Goal: Information Seeking & Learning: Learn about a topic

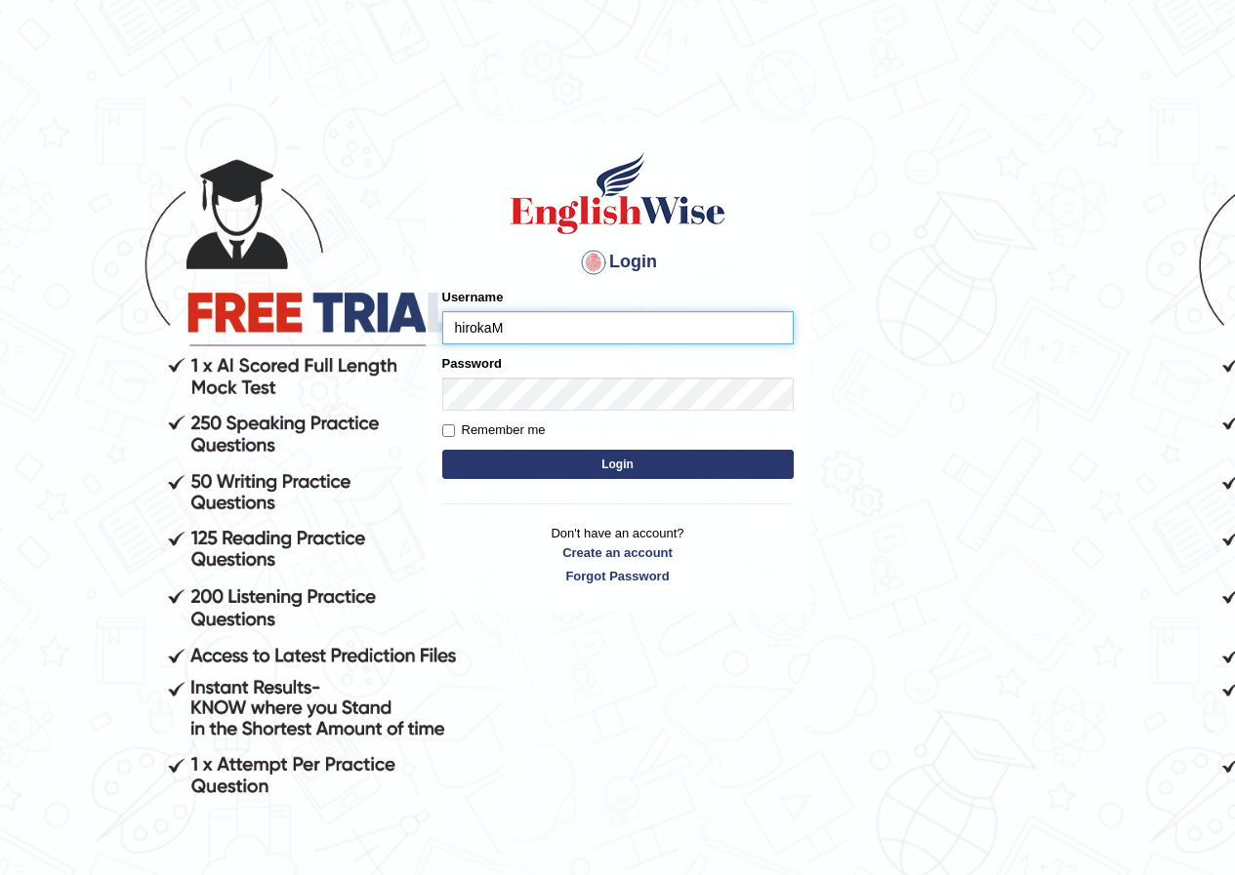
type input "hirokaM"
click at [442, 450] on button "Login" at bounding box center [617, 464] width 351 height 29
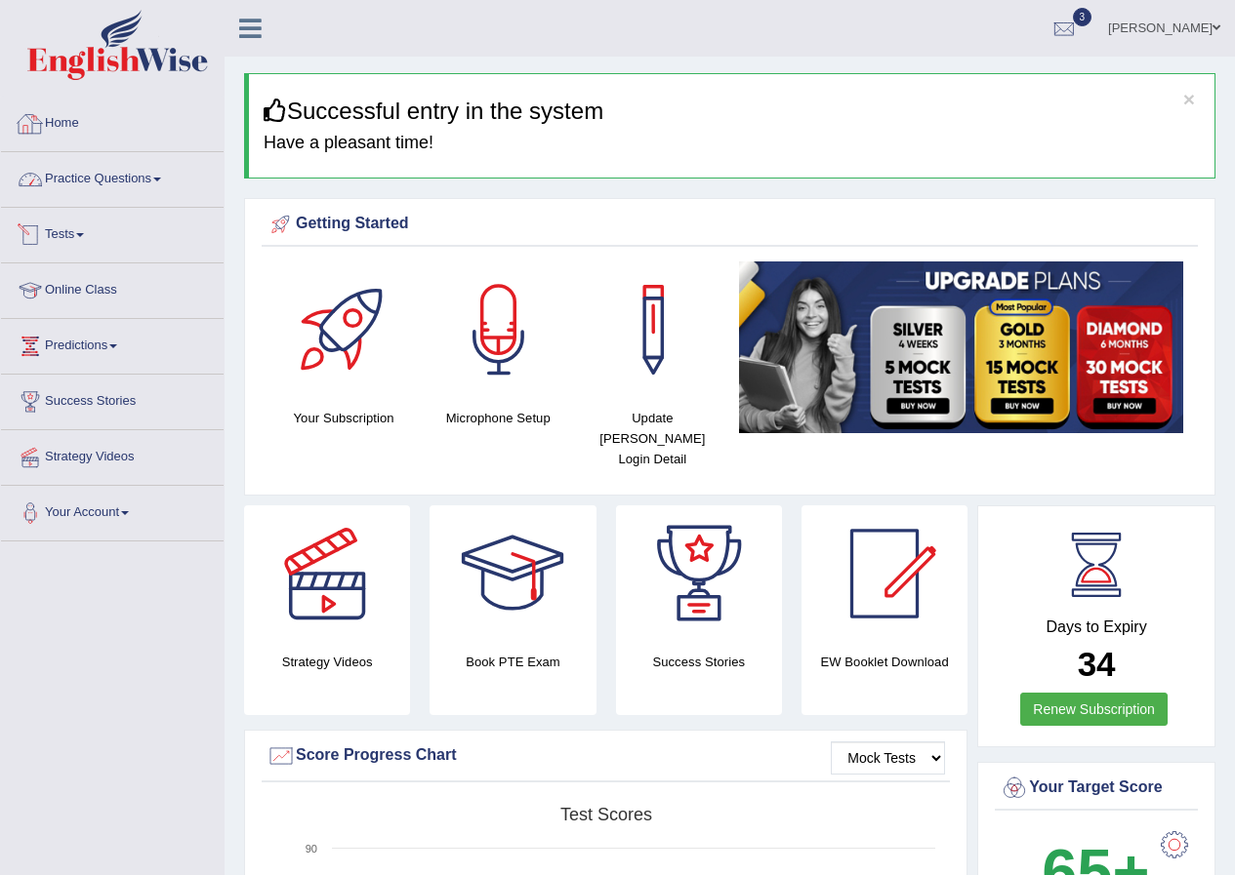
click at [120, 176] on link "Practice Questions" at bounding box center [112, 176] width 223 height 49
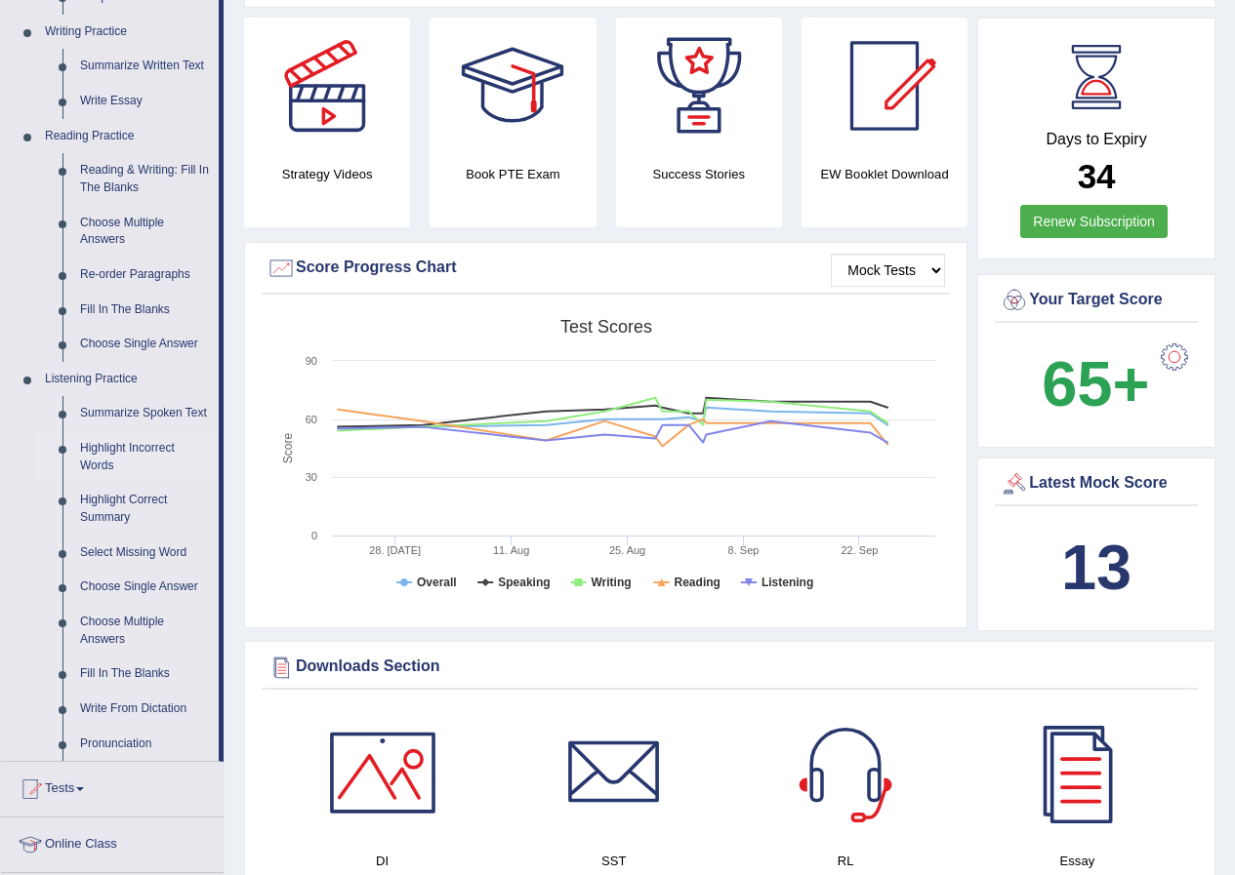
scroll to position [390, 0]
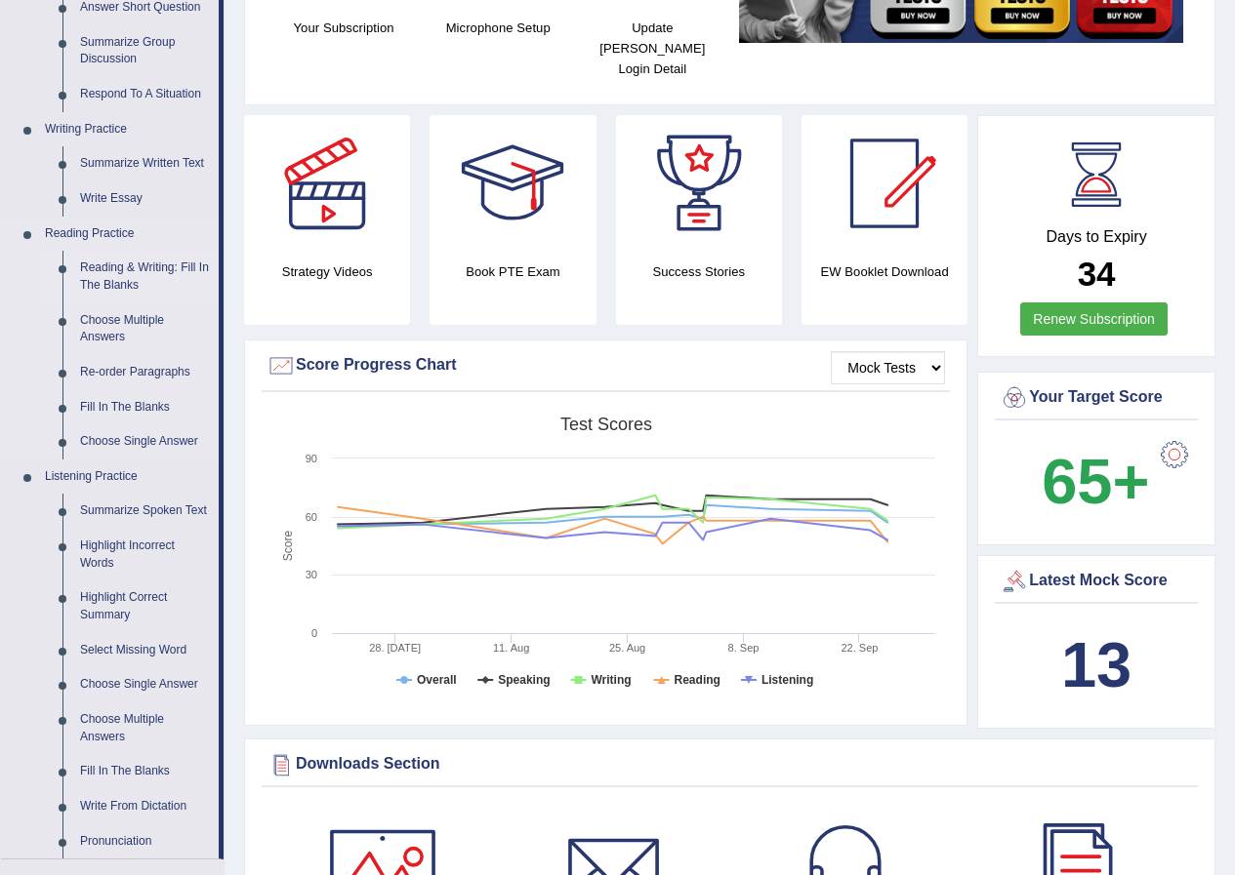
click at [115, 277] on link "Reading & Writing: Fill In The Blanks" at bounding box center [144, 277] width 147 height 52
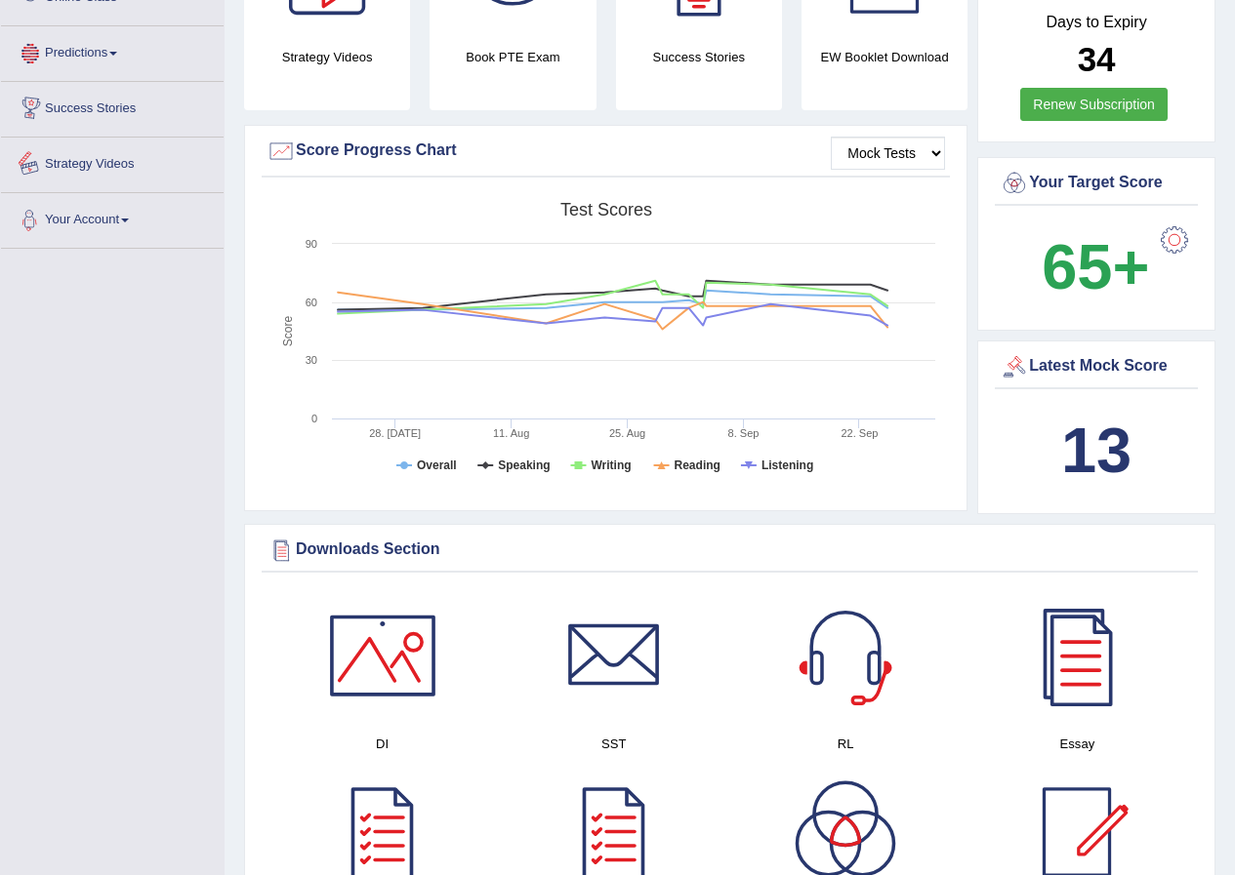
scroll to position [1415, 0]
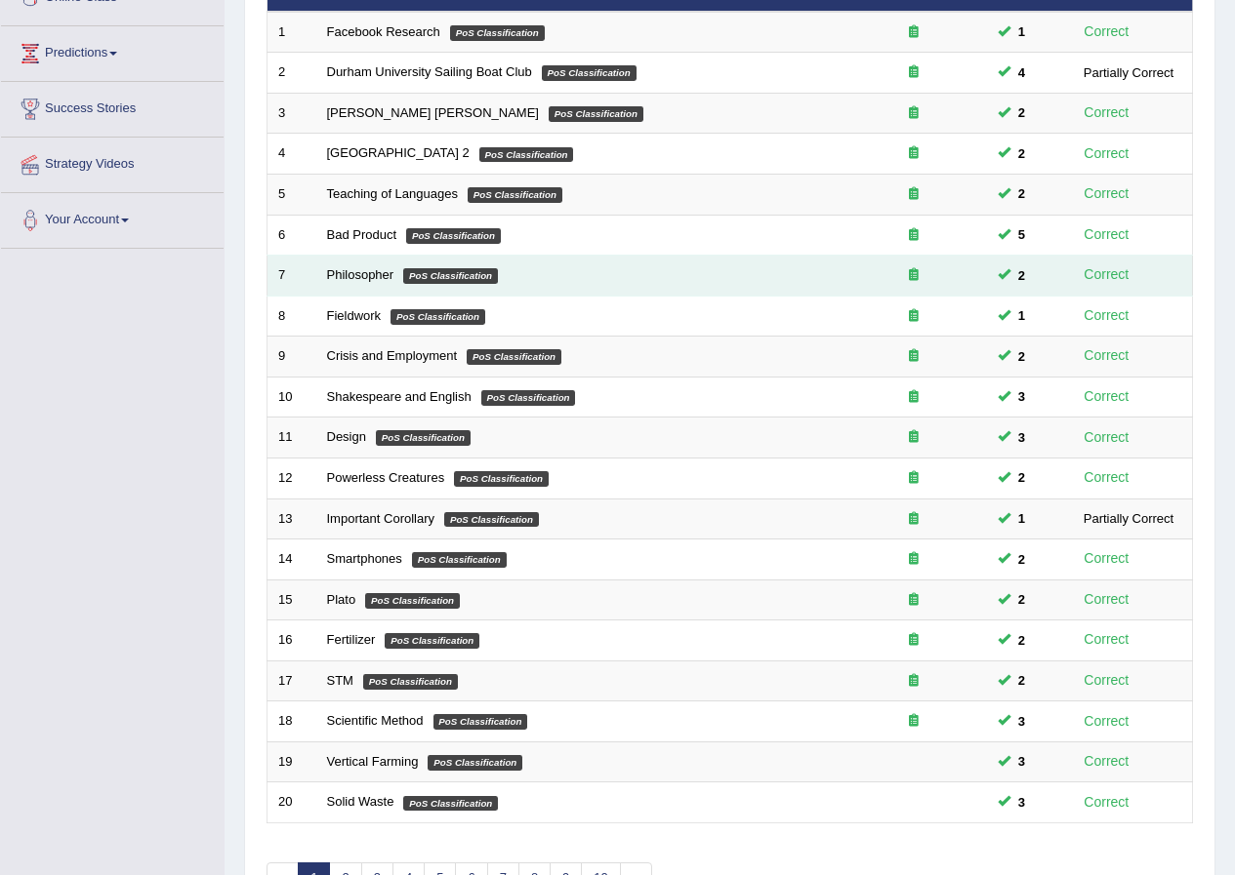
scroll to position [417, 0]
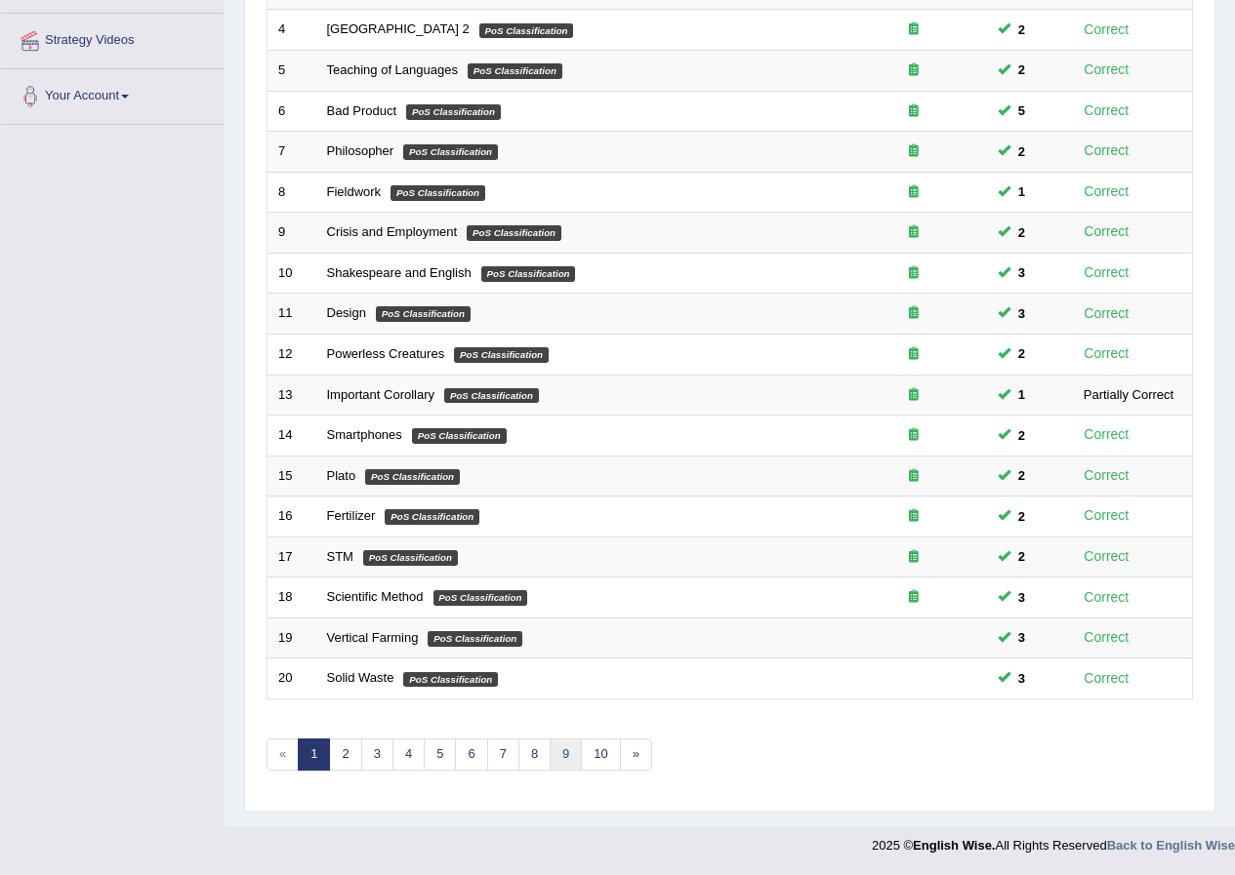
click at [555, 750] on link "9" at bounding box center [565, 755] width 32 height 32
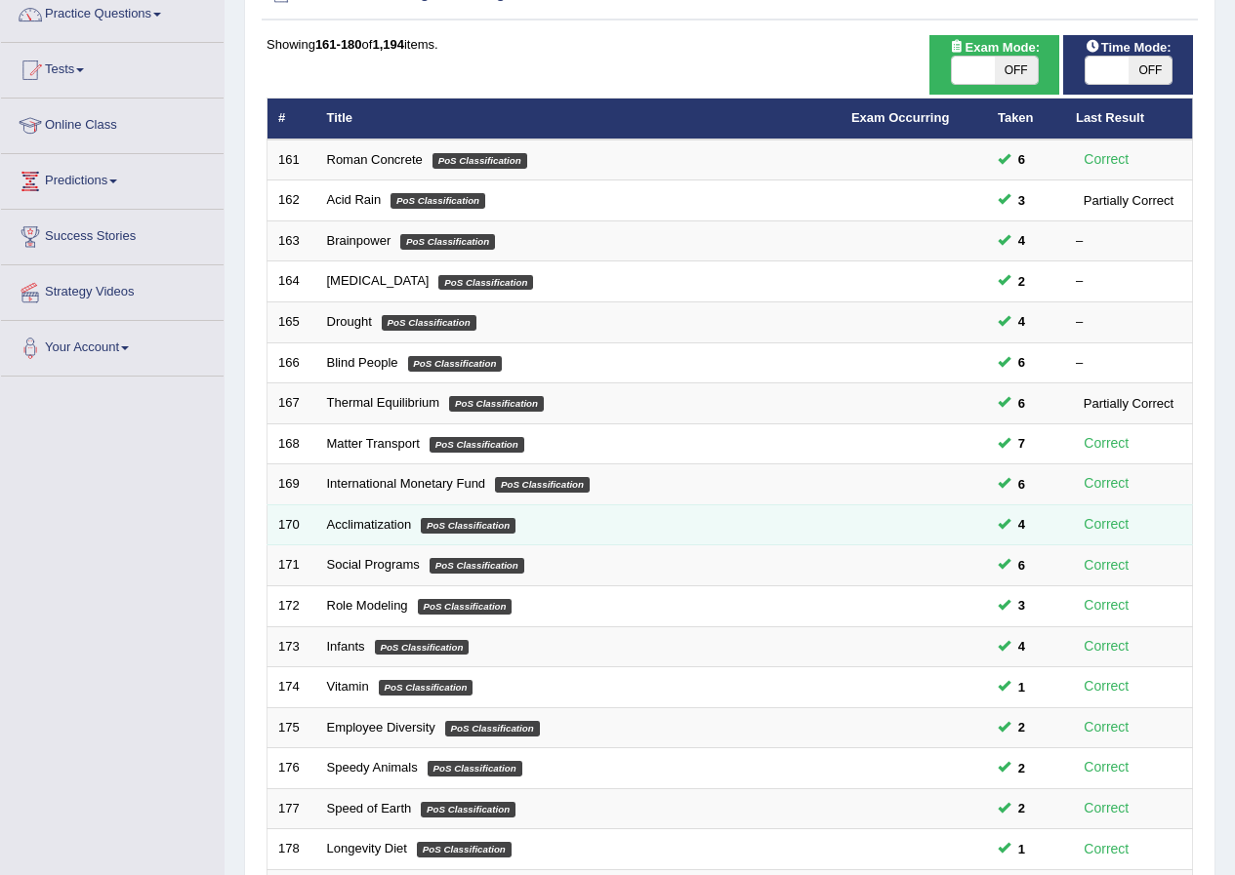
scroll to position [417, 0]
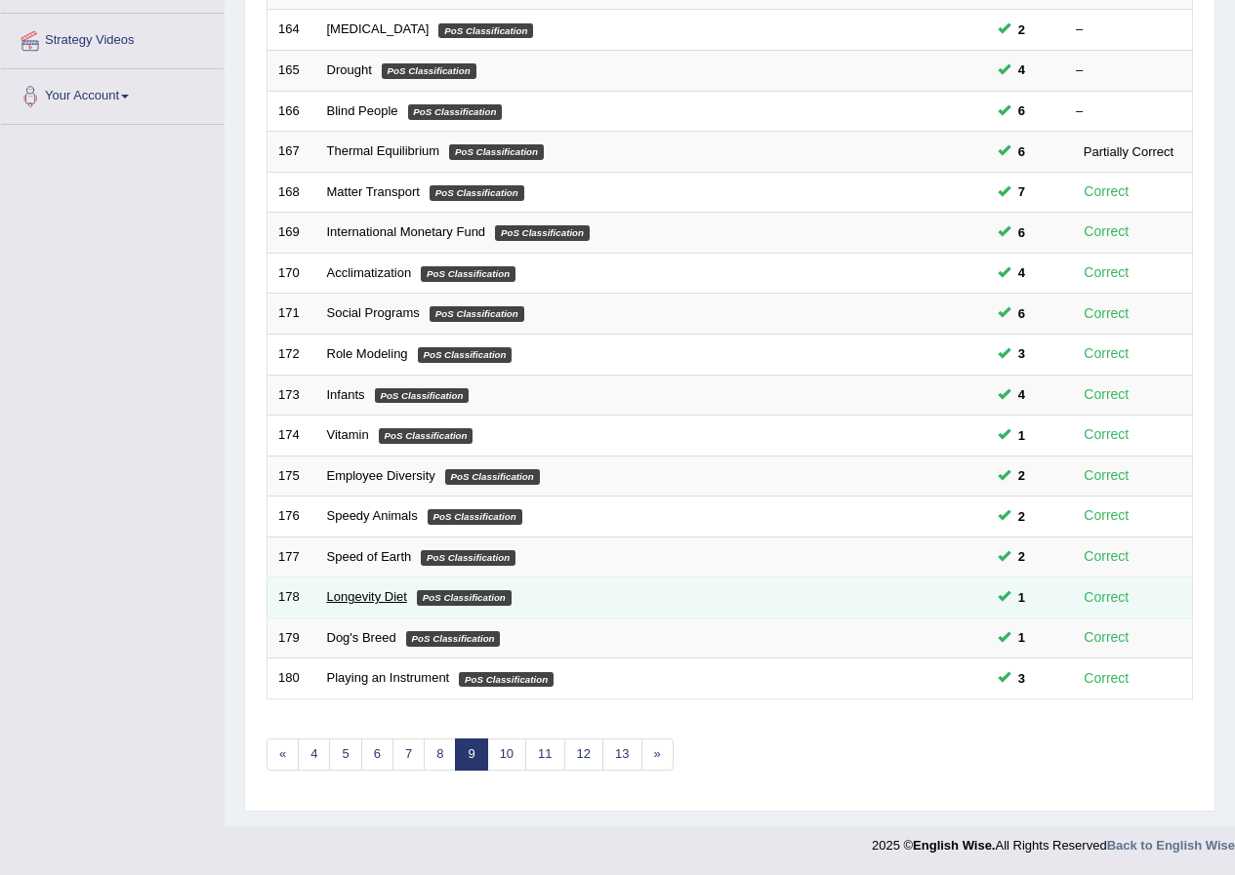
click at [333, 601] on link "Longevity Diet" at bounding box center [367, 596] width 80 height 15
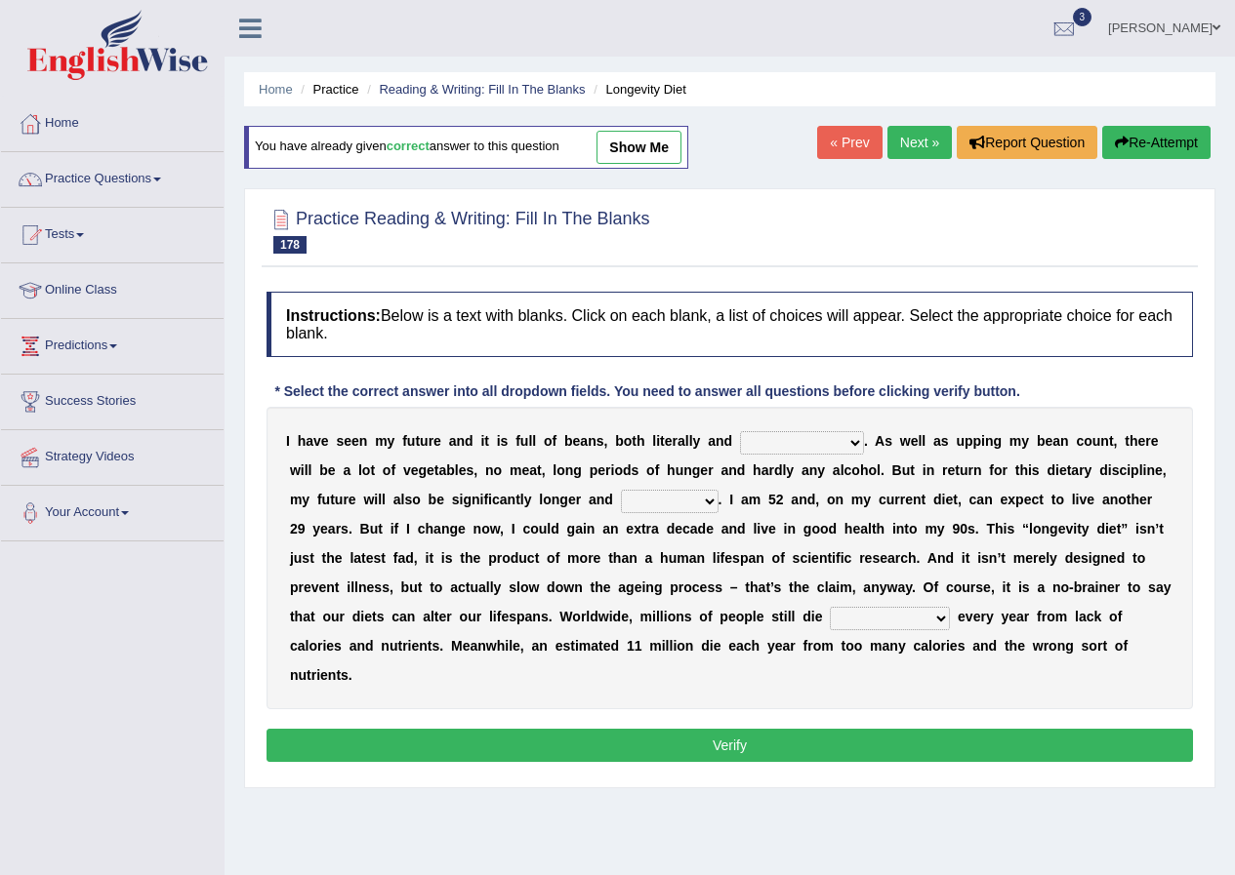
click at [790, 444] on select "significantly intriguingly mentally metaphorically" at bounding box center [802, 442] width 124 height 23
select select "mentally"
click at [740, 431] on select "significantly intriguingly mentally metaphorically" at bounding box center [802, 442] width 124 height 23
click at [643, 505] on select "ghastlier sightlier sprightlier meltier" at bounding box center [670, 501] width 98 height 23
select select "sprightlier"
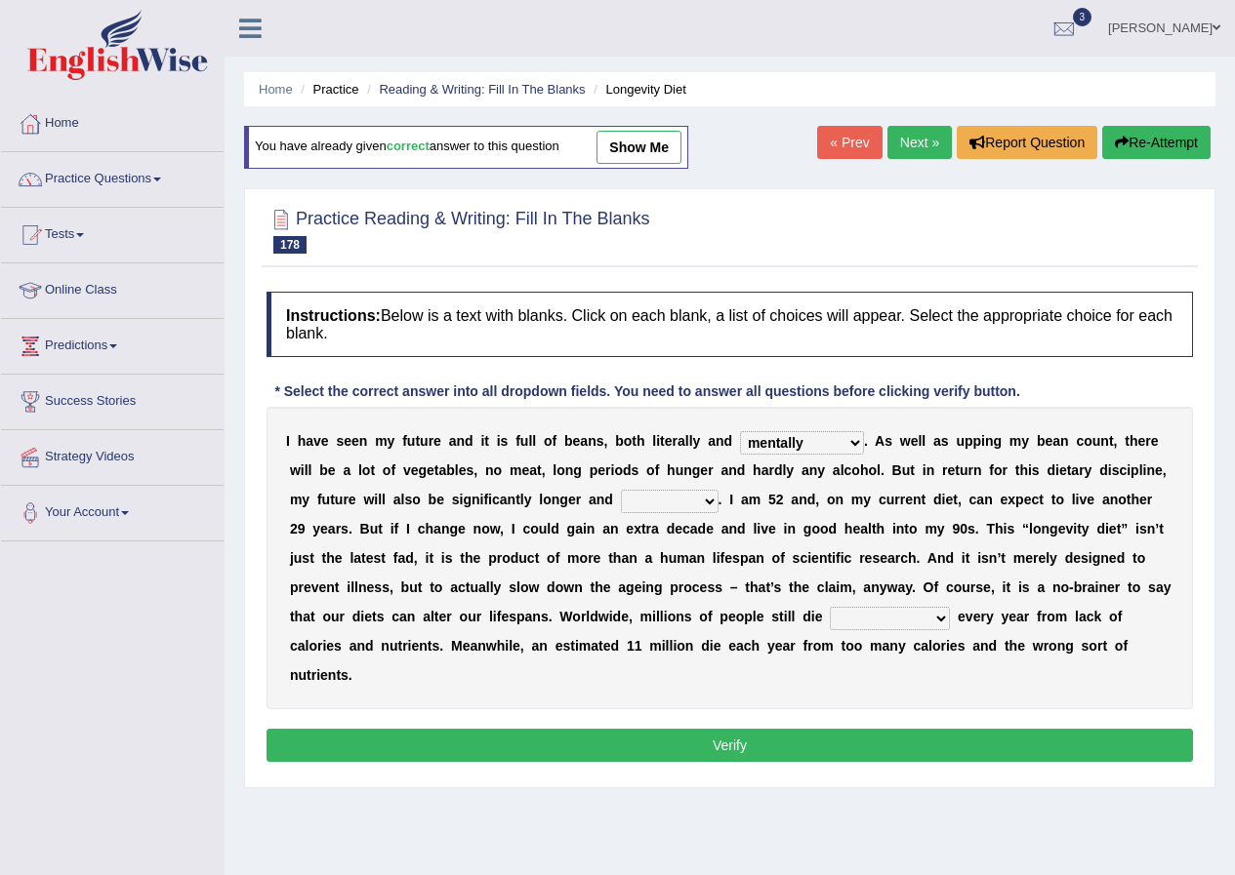
click at [621, 490] on select "ghastlier sightlier sprightlier meltier" at bounding box center [670, 501] width 98 height 23
click at [885, 626] on select "prematurely precisely professionally presumably" at bounding box center [890, 618] width 120 height 23
select select "prematurely"
click at [830, 607] on select "prematurely precisely professionally presumably" at bounding box center [890, 618] width 120 height 23
click at [809, 441] on select "significantly intriguingly mentally metaphorically" at bounding box center [802, 442] width 124 height 23
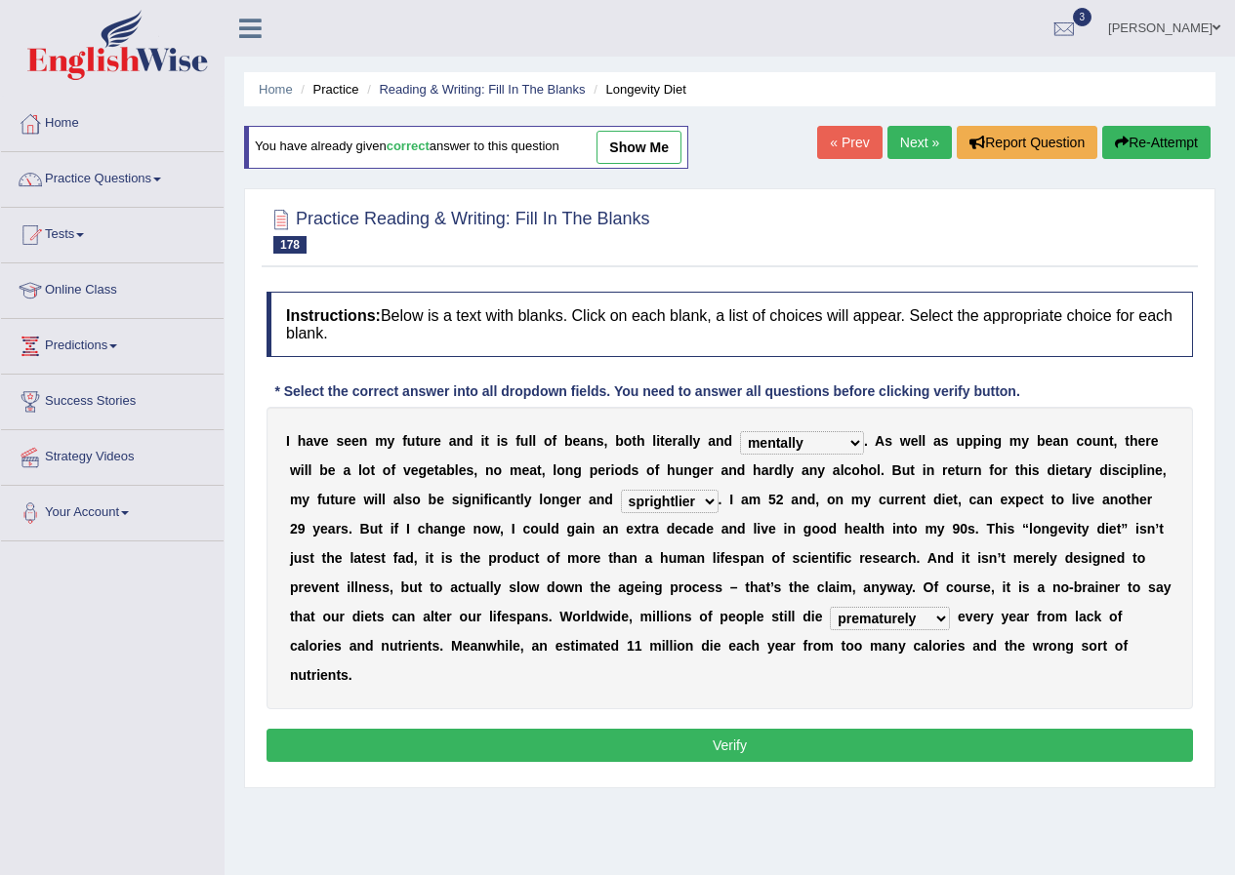
click at [1068, 395] on div "Instructions: Below is a text with blanks. Click on each blank, a list of choic…" at bounding box center [730, 530] width 936 height 496
click at [741, 748] on button "Verify" at bounding box center [729, 745] width 926 height 33
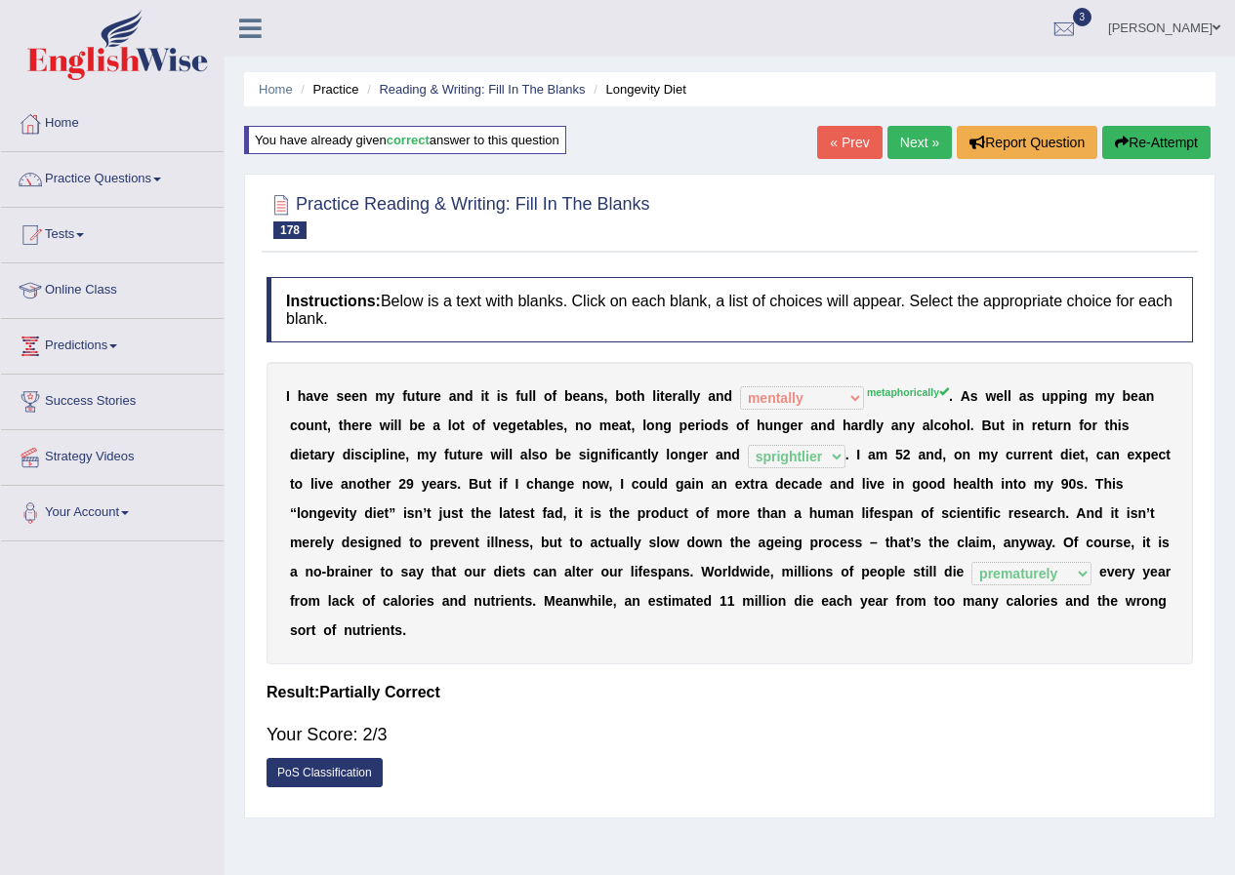
click at [1156, 154] on button "Re-Attempt" at bounding box center [1156, 142] width 108 height 33
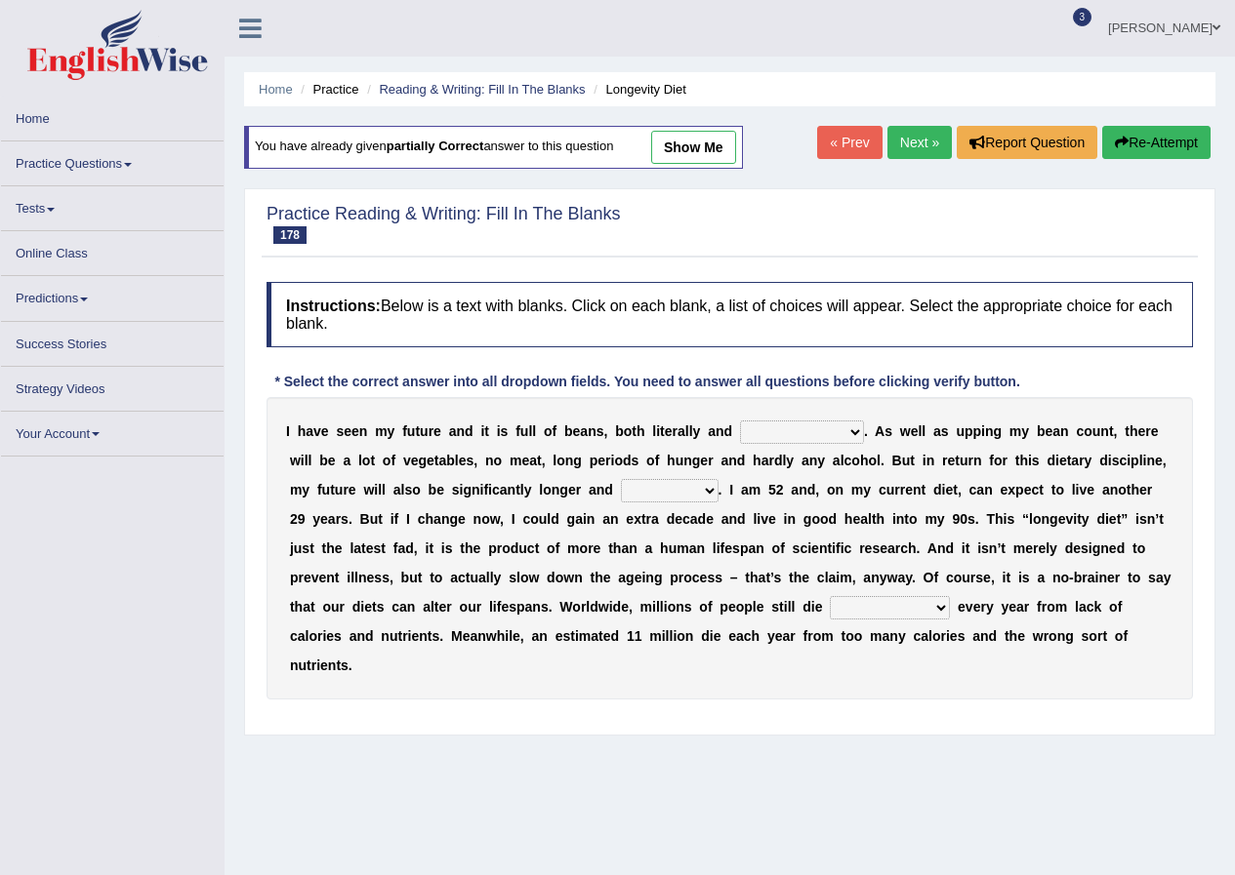
drag, startPoint x: 0, startPoint y: 0, endPoint x: 797, endPoint y: 439, distance: 910.3
click at [797, 439] on select "significantly intriguingly mentally metaphorically" at bounding box center [802, 432] width 124 height 23
select select "metaphorically"
click at [740, 421] on select "significantly intriguingly mentally metaphorically" at bounding box center [802, 432] width 124 height 23
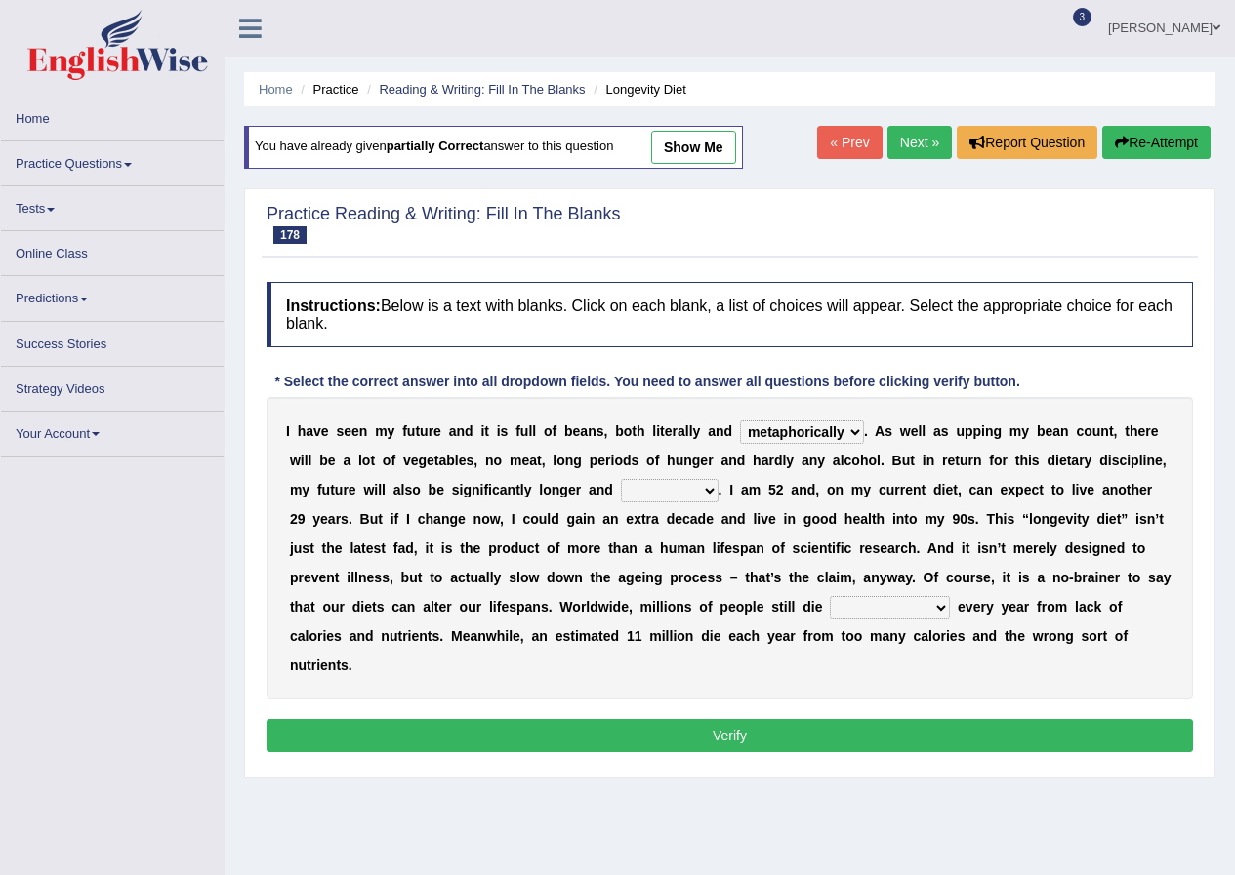
click at [677, 503] on select "ghastlier sightlier sprightlier meltier" at bounding box center [670, 490] width 98 height 23
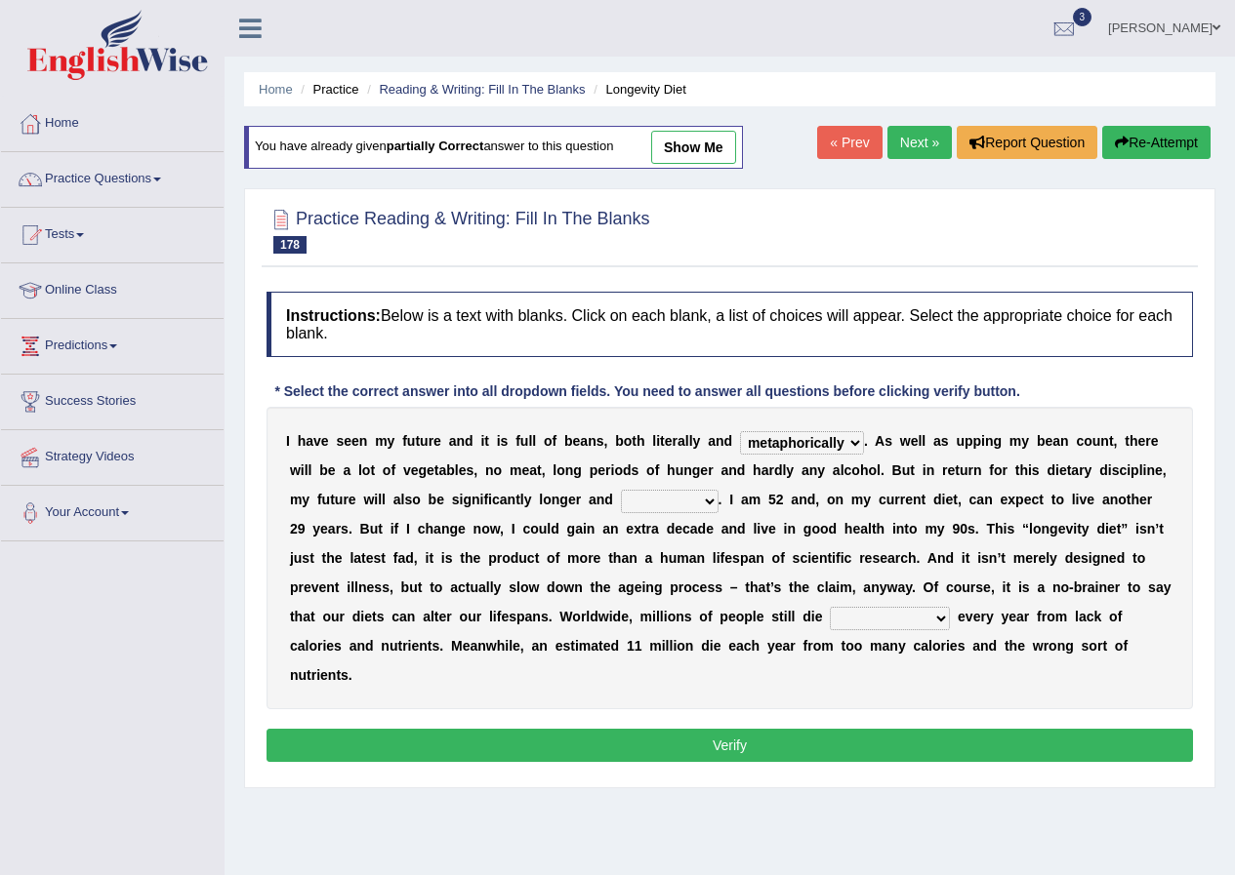
select select "sprightlier"
click at [621, 490] on select "ghastlier sightlier sprightlier meltier" at bounding box center [670, 501] width 98 height 23
click at [924, 617] on select "prematurely precisely professionally presumably" at bounding box center [890, 618] width 120 height 23
select select "prematurely"
click at [830, 607] on select "prematurely precisely professionally presumably" at bounding box center [890, 618] width 120 height 23
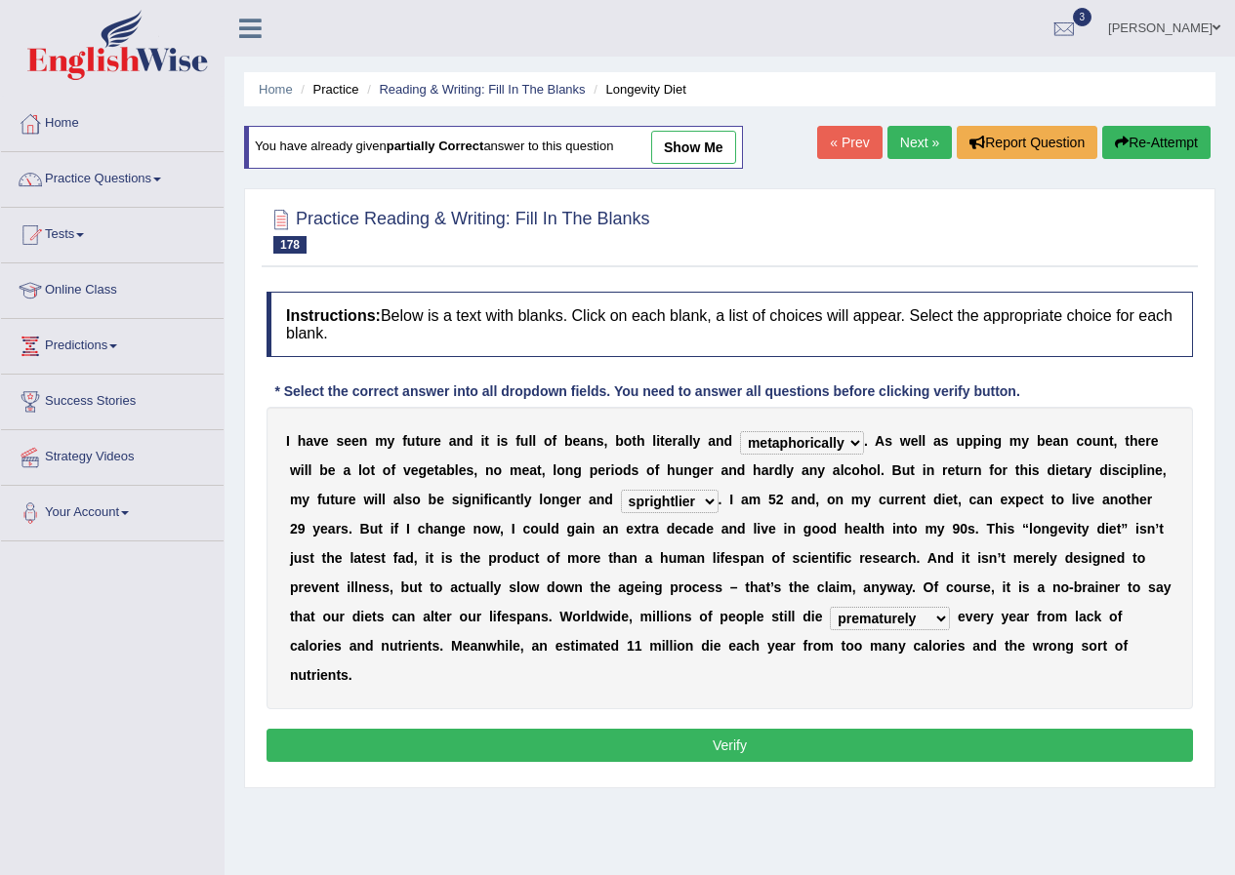
click at [737, 732] on button "Verify" at bounding box center [729, 745] width 926 height 33
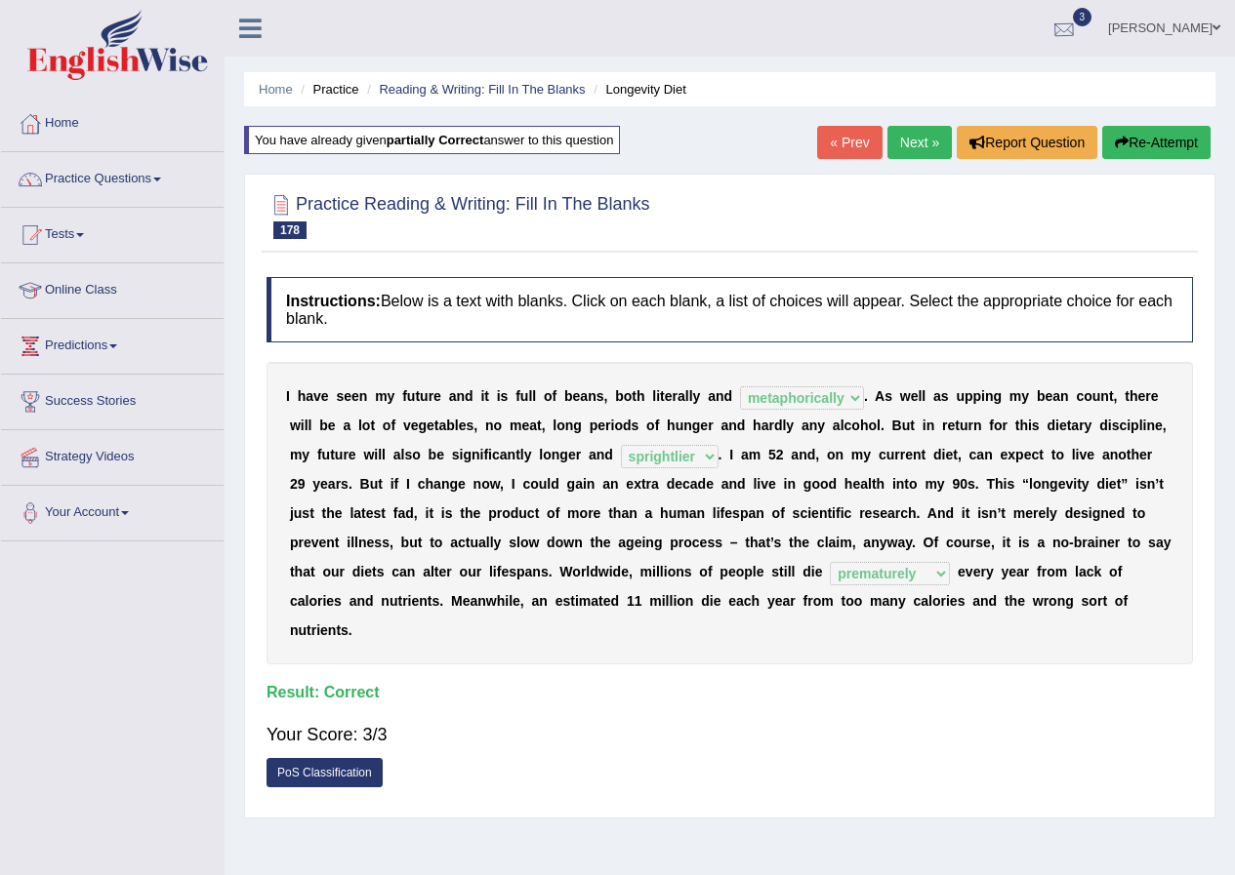
click at [1072, 20] on div at bounding box center [1063, 29] width 29 height 29
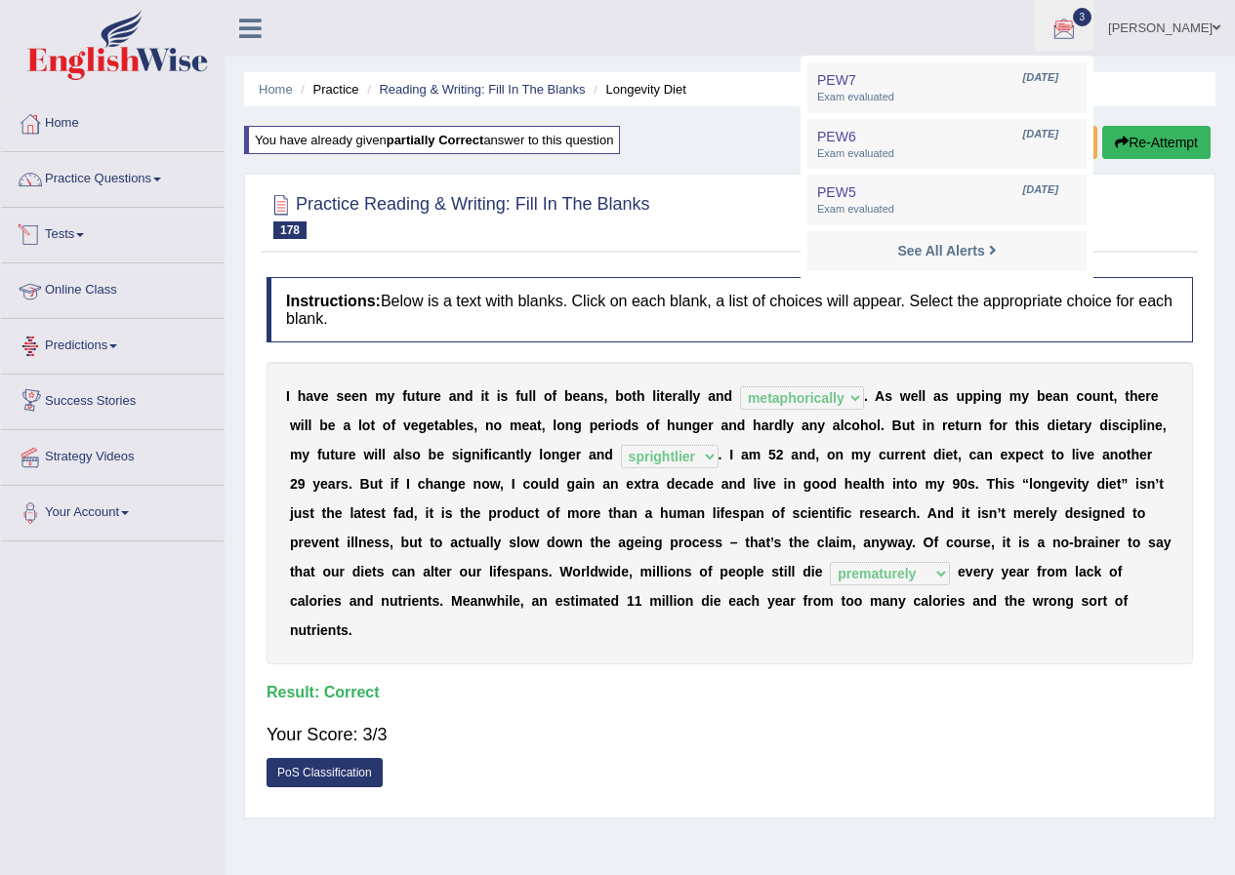
click at [223, 227] on link "Tests" at bounding box center [112, 232] width 223 height 49
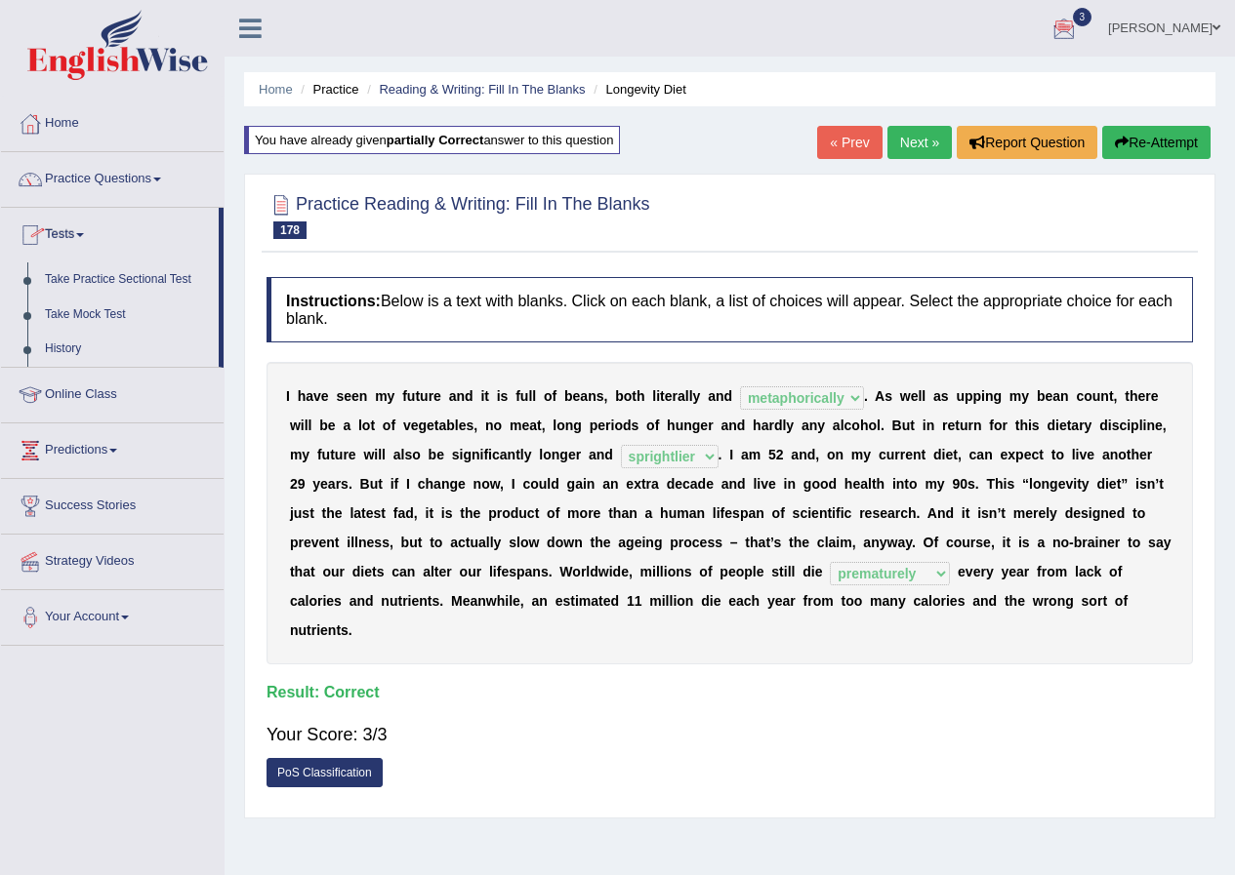
click at [258, 255] on div "Practice Reading & Writing: Fill In The Blanks 178 Longevity Diet Instructions:…" at bounding box center [729, 496] width 971 height 645
click at [1216, 469] on div "Home Practice Reading & Writing: Fill In The Blanks Longevity Diet You have alr…" at bounding box center [729, 488] width 1010 height 976
click at [79, 173] on link "Practice Questions" at bounding box center [112, 176] width 223 height 49
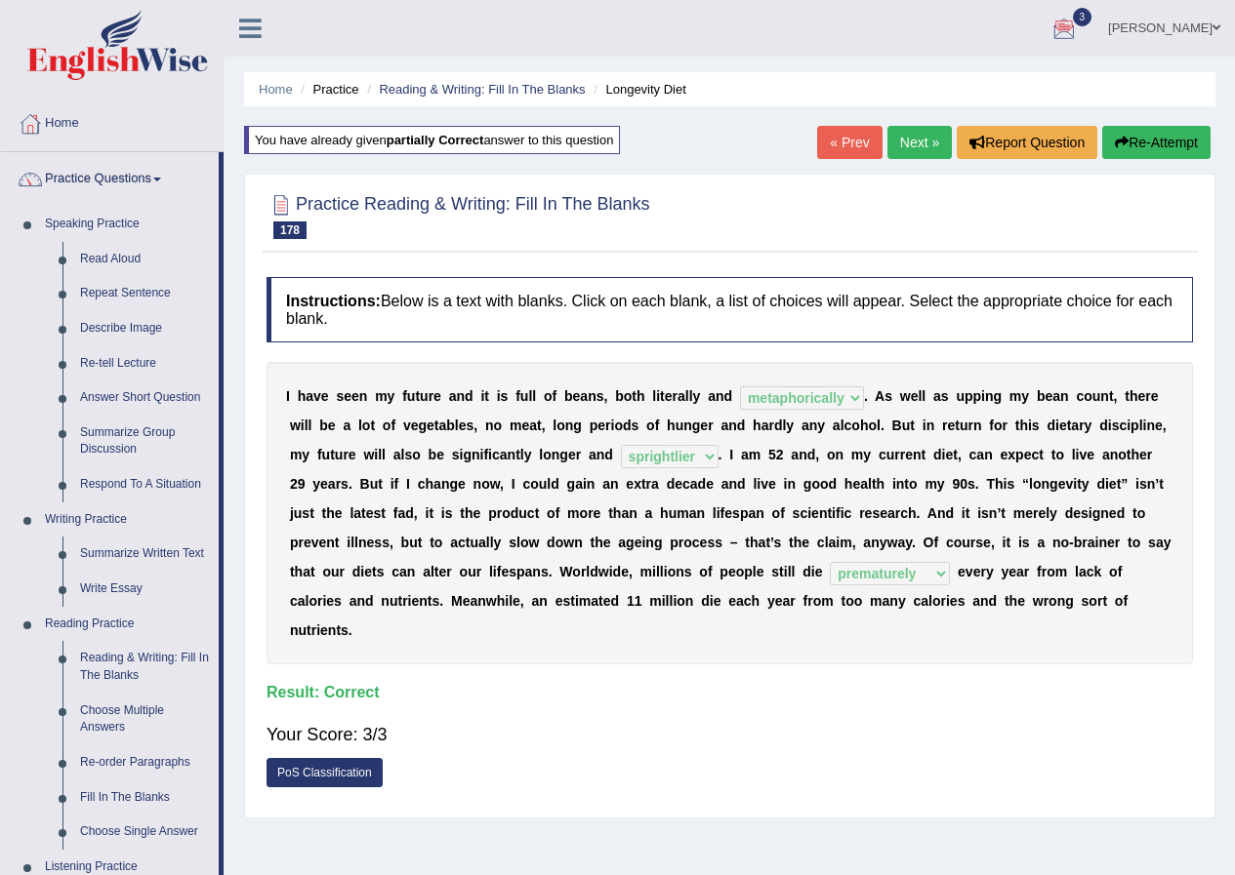
click at [84, 121] on link "Home" at bounding box center [112, 121] width 223 height 49
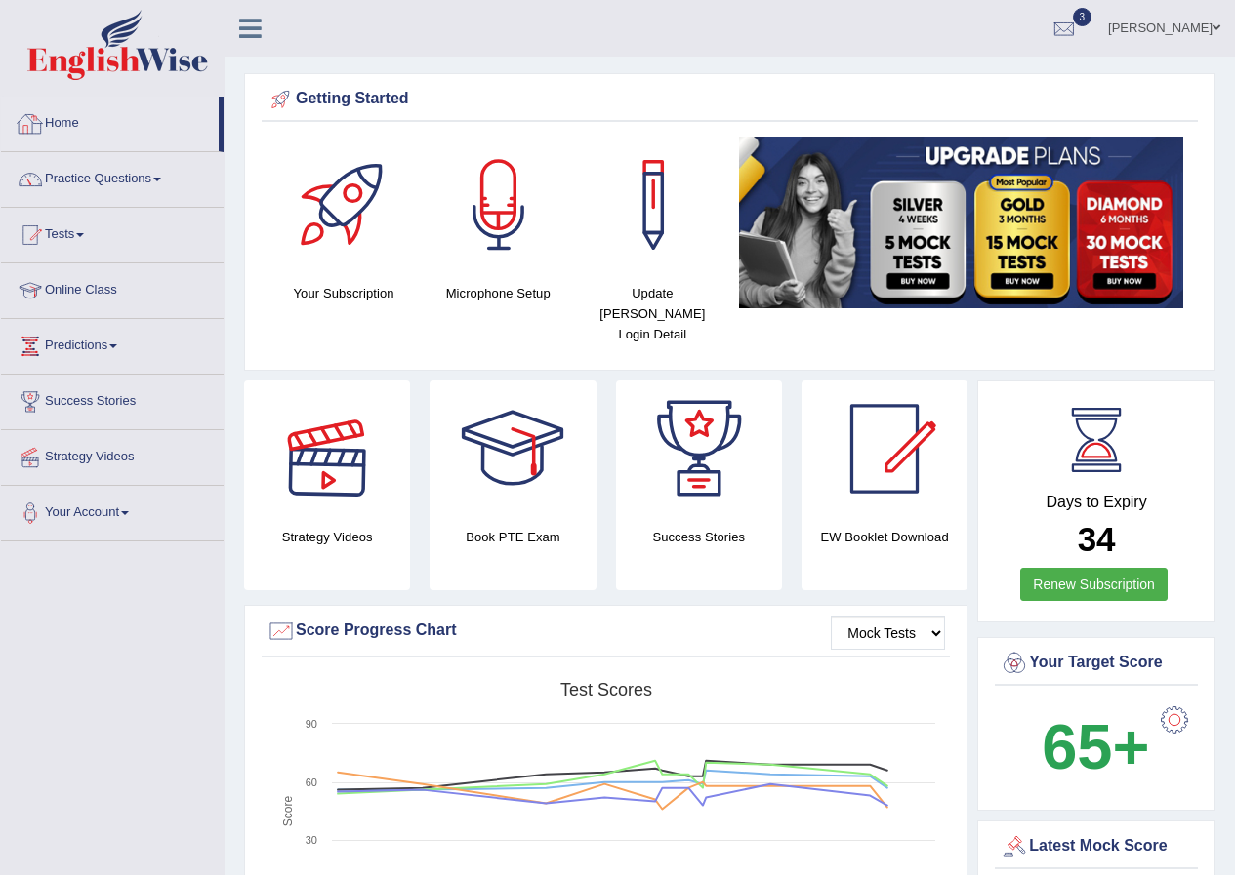
click at [117, 187] on link "Practice Questions" at bounding box center [112, 176] width 223 height 49
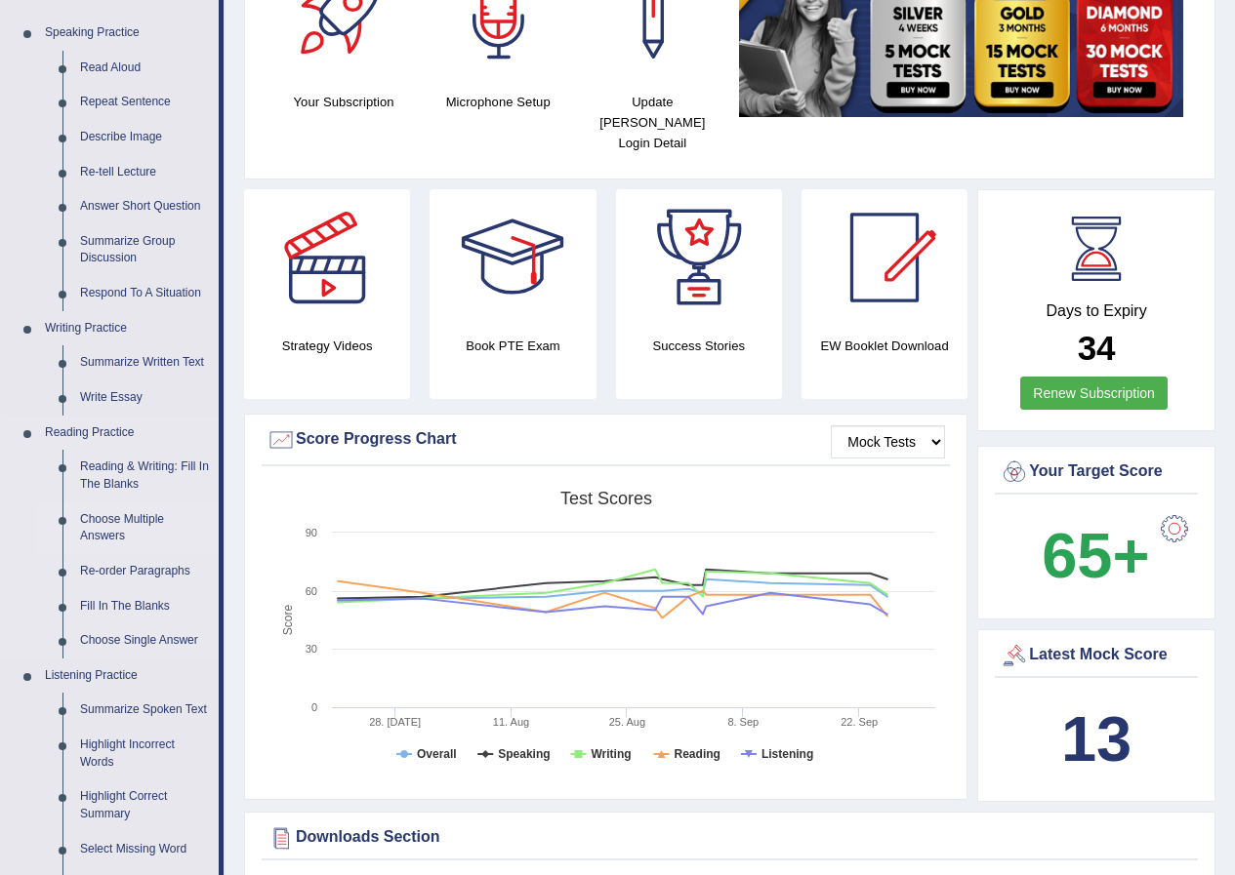
scroll to position [98, 0]
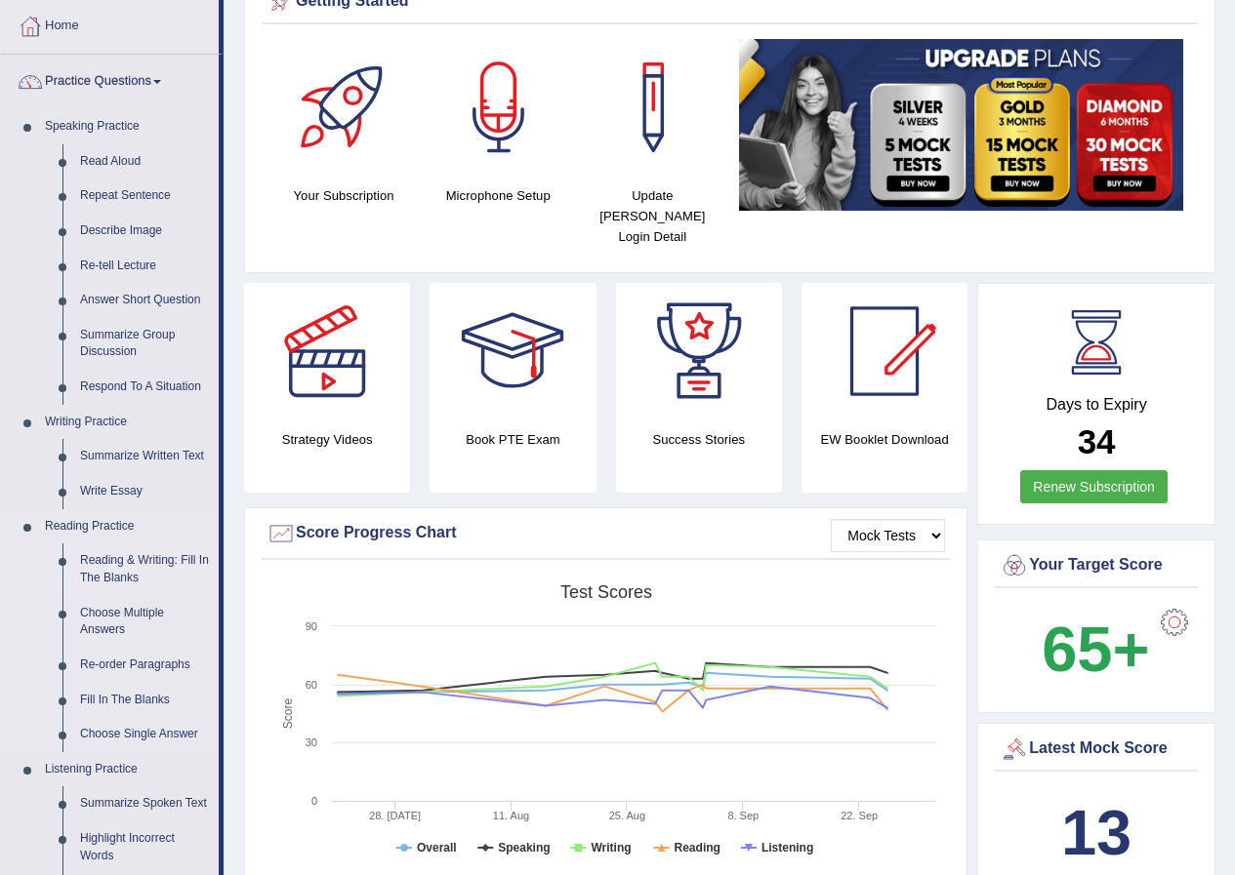
click at [104, 573] on link "Reading & Writing: Fill In The Blanks" at bounding box center [144, 570] width 147 height 52
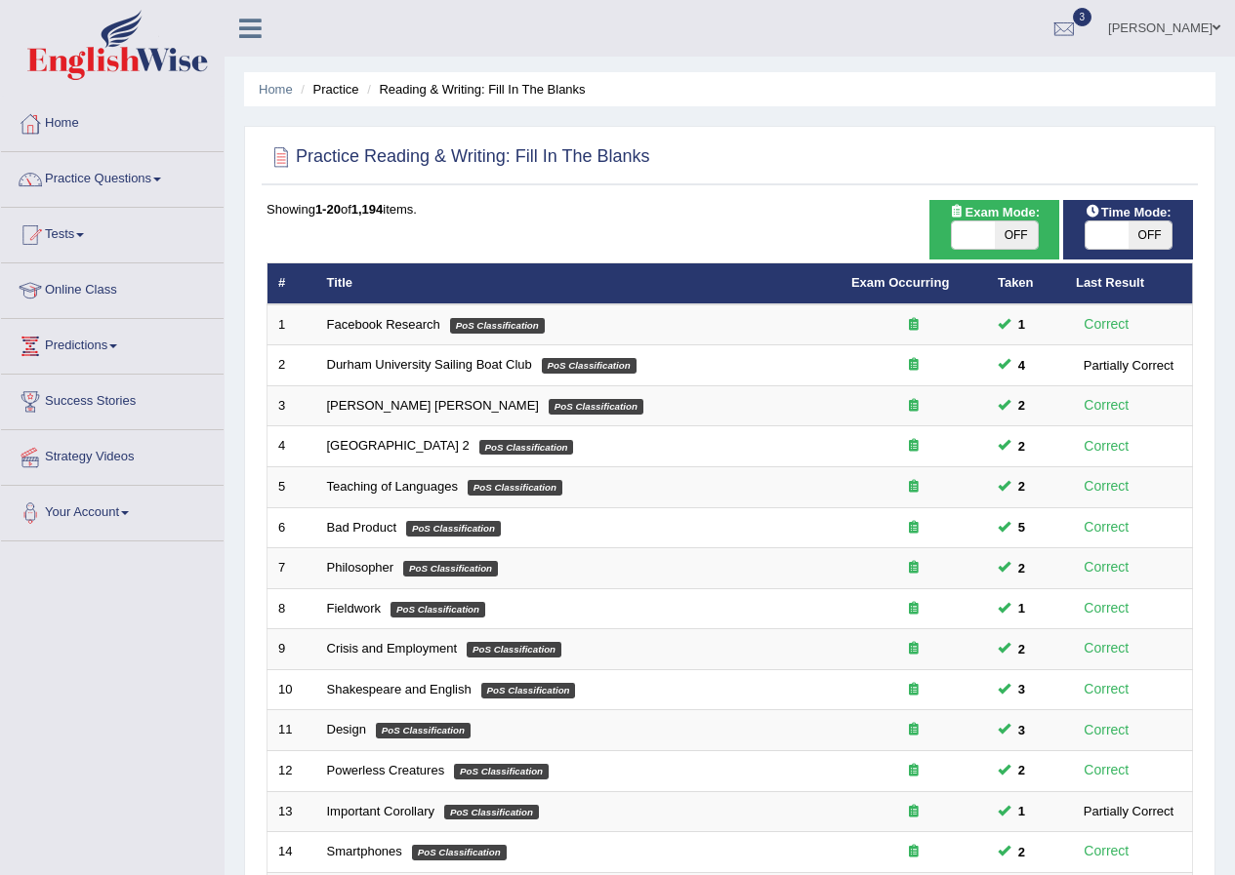
click at [66, 236] on link "Tests" at bounding box center [112, 232] width 223 height 49
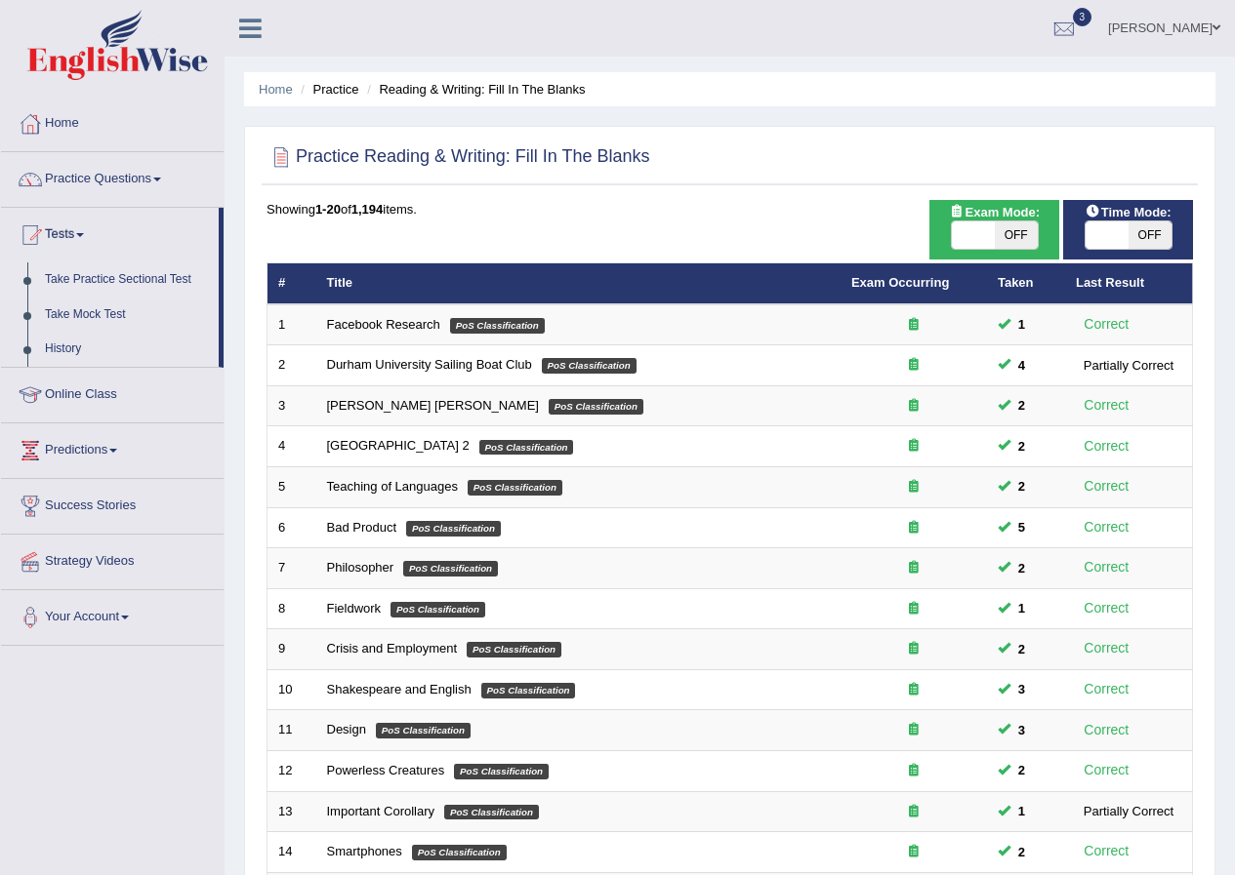
click at [124, 269] on link "Take Practice Sectional Test" at bounding box center [127, 280] width 182 height 35
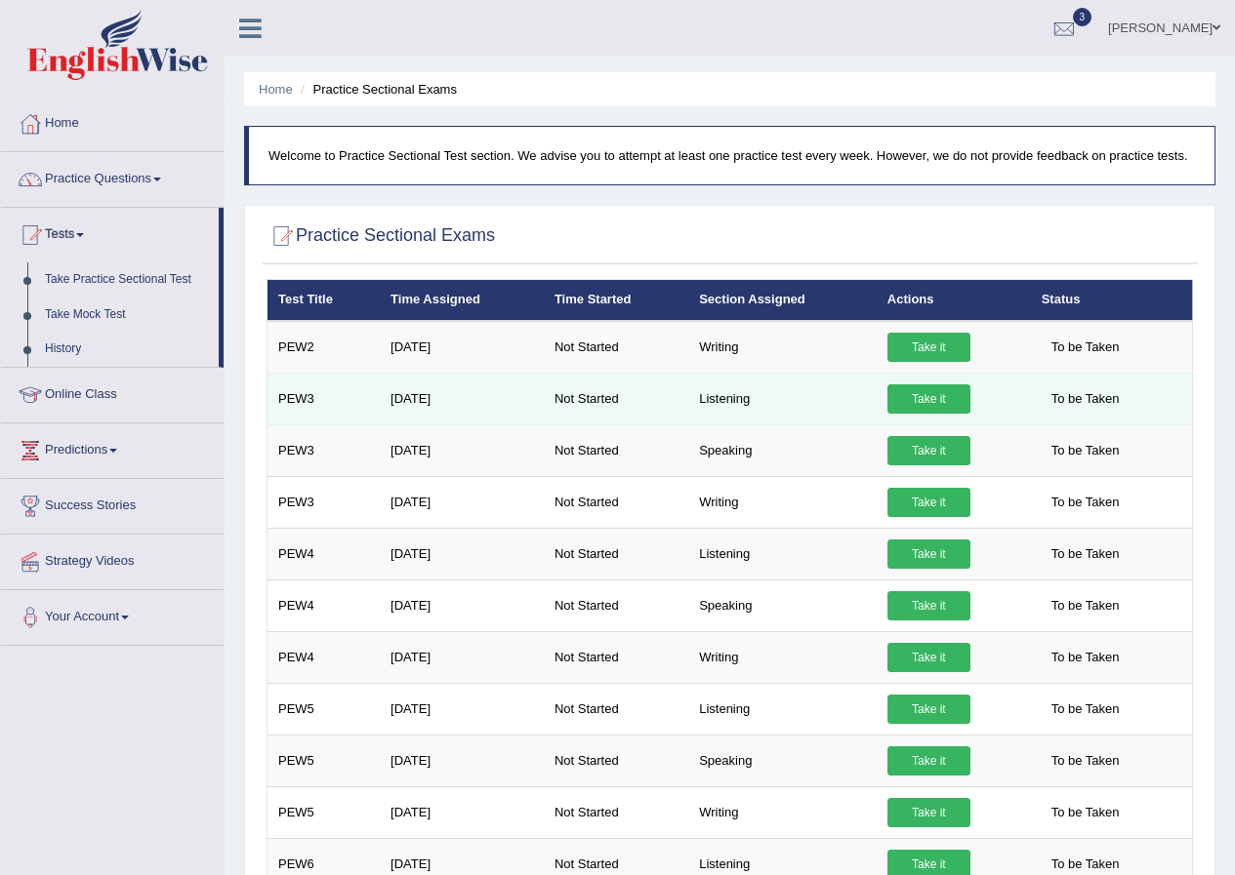
click at [936, 401] on link "Take it" at bounding box center [928, 399] width 83 height 29
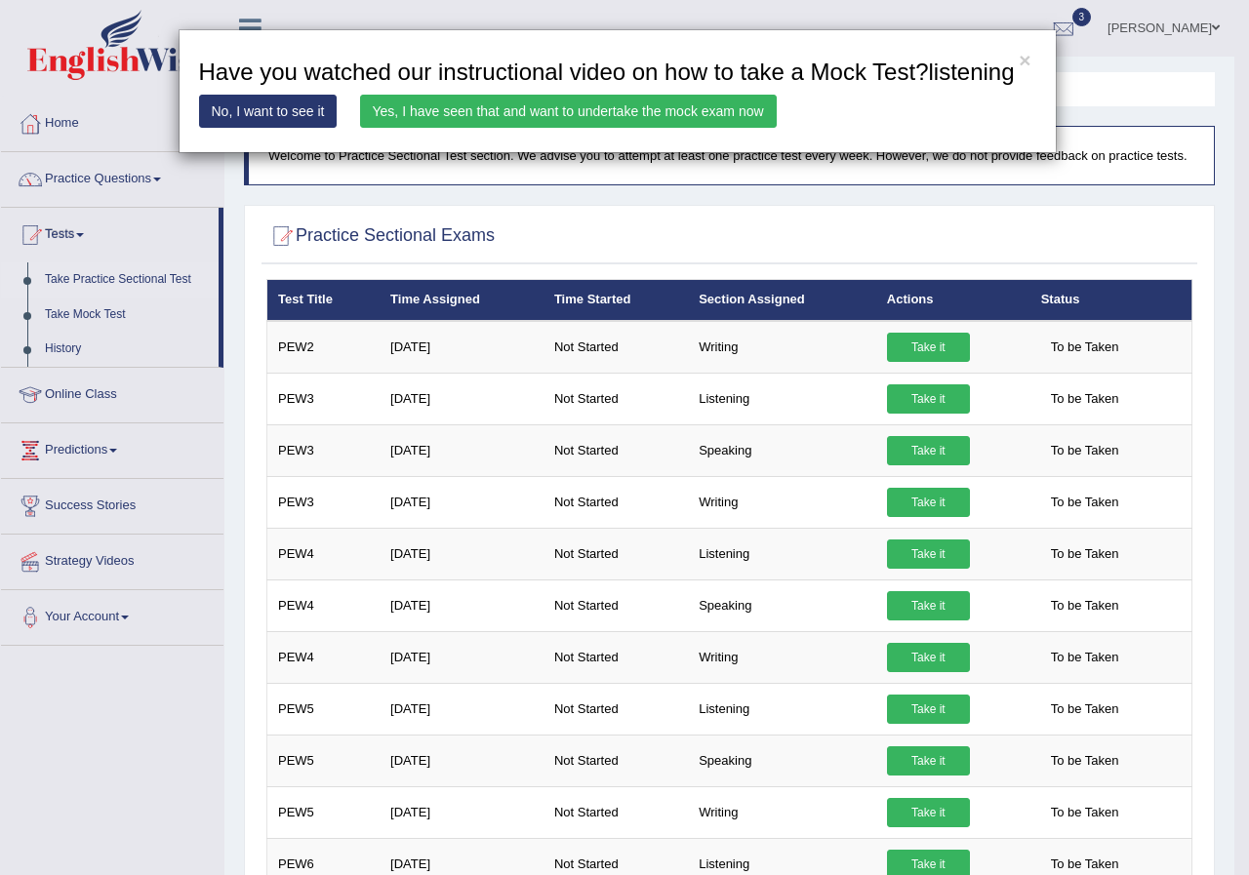
click at [595, 112] on link "Yes, I have seen that and want to undertake the mock exam now" at bounding box center [568, 111] width 417 height 33
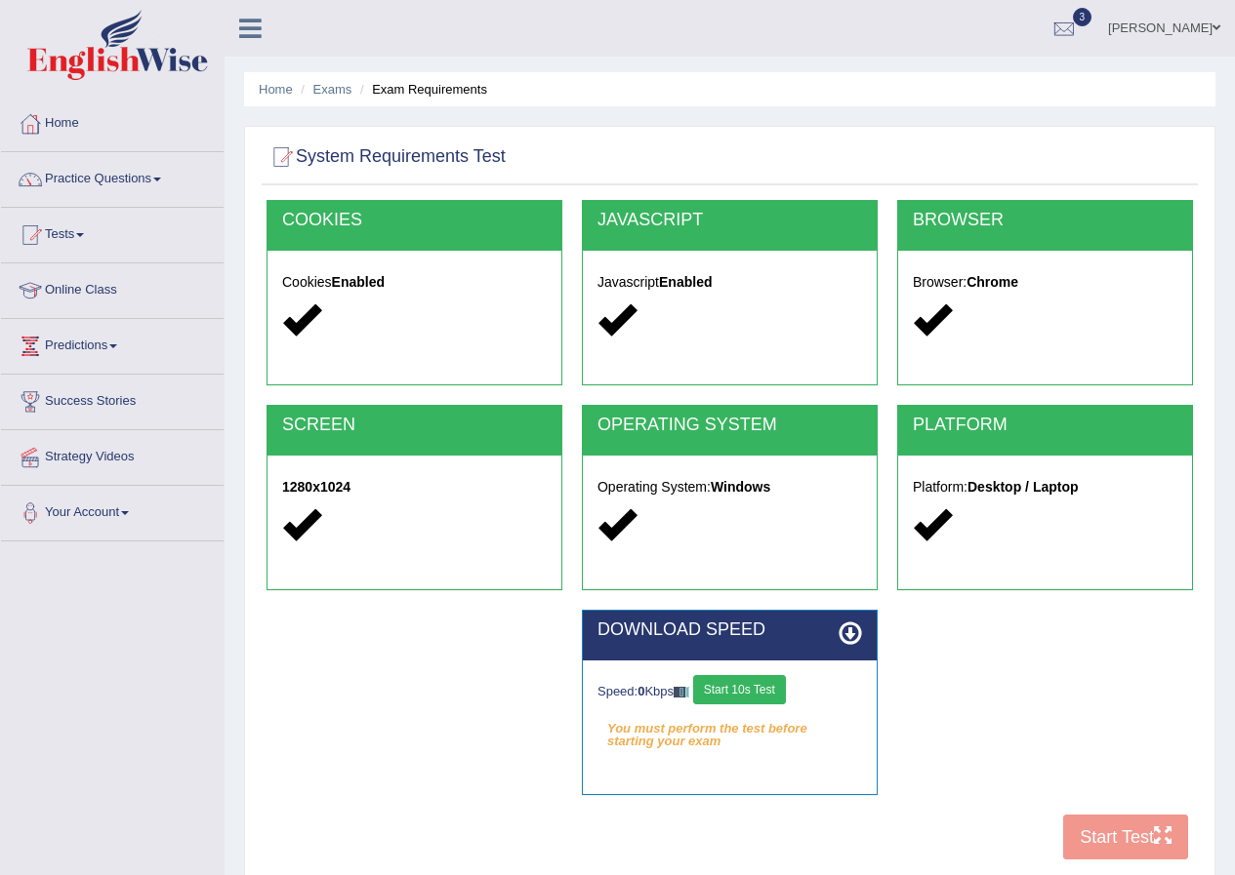
click at [763, 679] on button "Start 10s Test" at bounding box center [739, 689] width 93 height 29
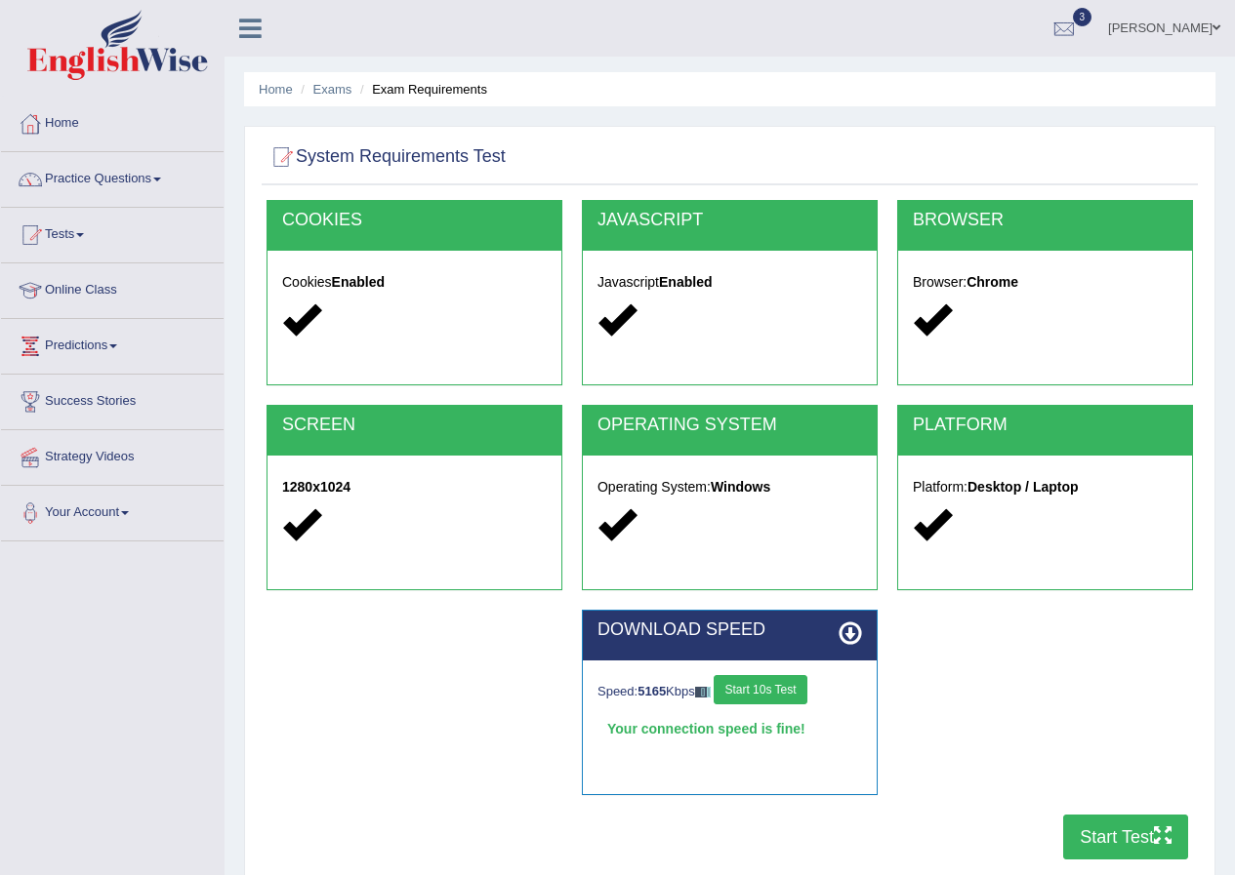
click at [1137, 842] on button "Start Test" at bounding box center [1125, 837] width 125 height 45
